Goal: Task Accomplishment & Management: Use online tool/utility

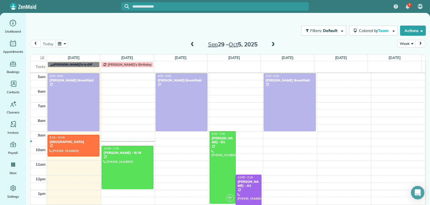
scroll to position [29, 0]
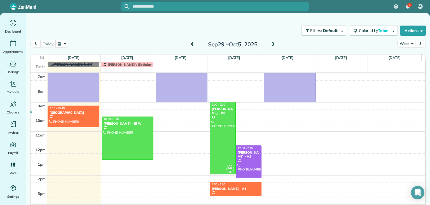
click at [191, 45] on span at bounding box center [192, 44] width 6 height 5
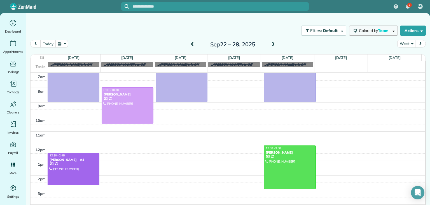
click at [359, 32] on span "Colored by Team" at bounding box center [375, 30] width 32 height 5
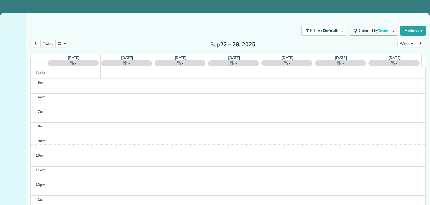
scroll to position [29, 0]
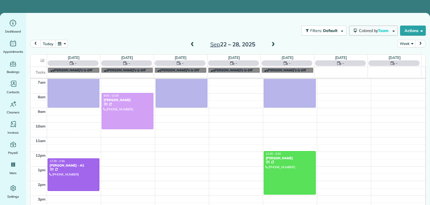
click at [379, 31] on span "Team" at bounding box center [383, 30] width 11 height 5
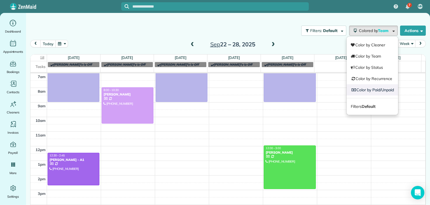
click at [366, 89] on link "Color by Paid/Unpaid" at bounding box center [373, 89] width 52 height 11
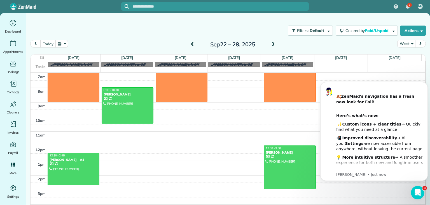
scroll to position [0, 0]
click at [271, 44] on span at bounding box center [273, 44] width 6 height 5
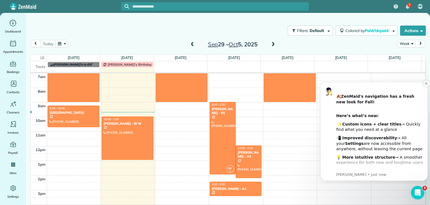
click at [427, 83] on icon "Dismiss notification" at bounding box center [426, 83] width 2 height 2
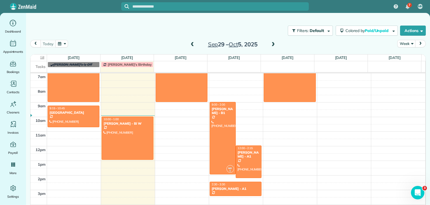
click at [141, 65] on div "[PERSON_NAME]'s Birthday" at bounding box center [127, 64] width 49 height 4
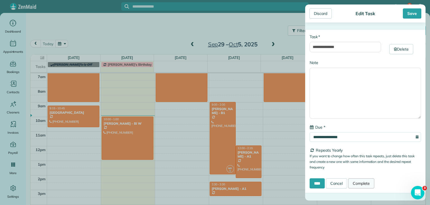
click at [364, 179] on link "Complete" at bounding box center [362, 183] width 26 height 10
